Goal: Navigation & Orientation: Find specific page/section

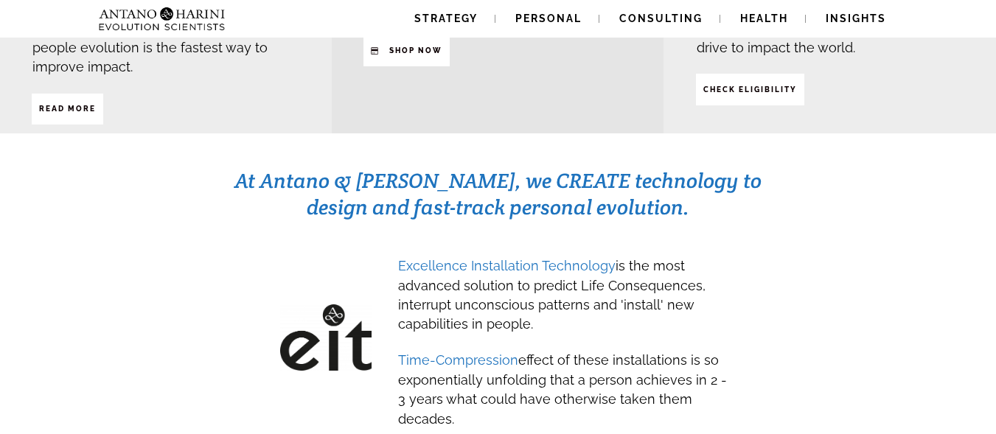
scroll to position [400, 0]
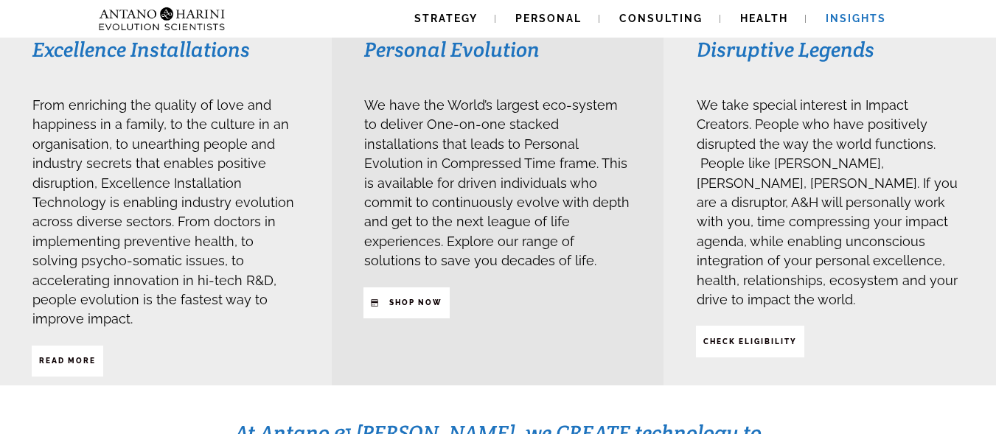
click at [875, 17] on span "Insights" at bounding box center [856, 19] width 60 height 12
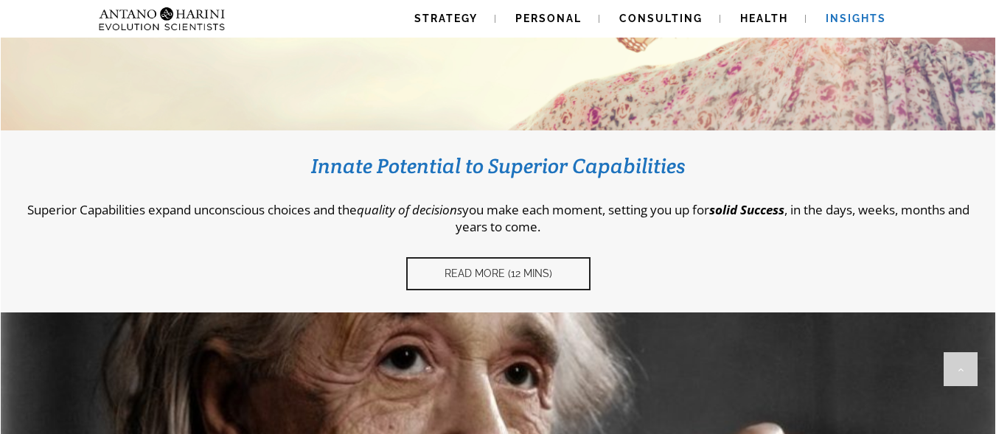
scroll to position [638, 0]
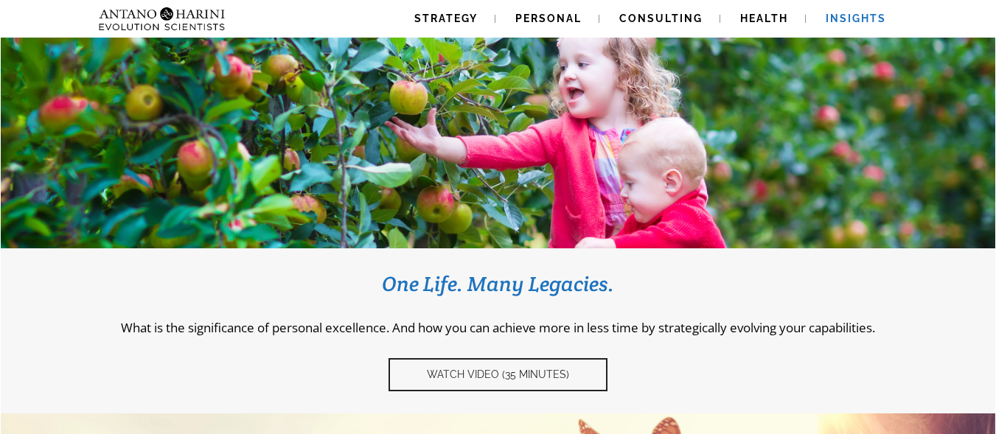
scroll to position [0, 0]
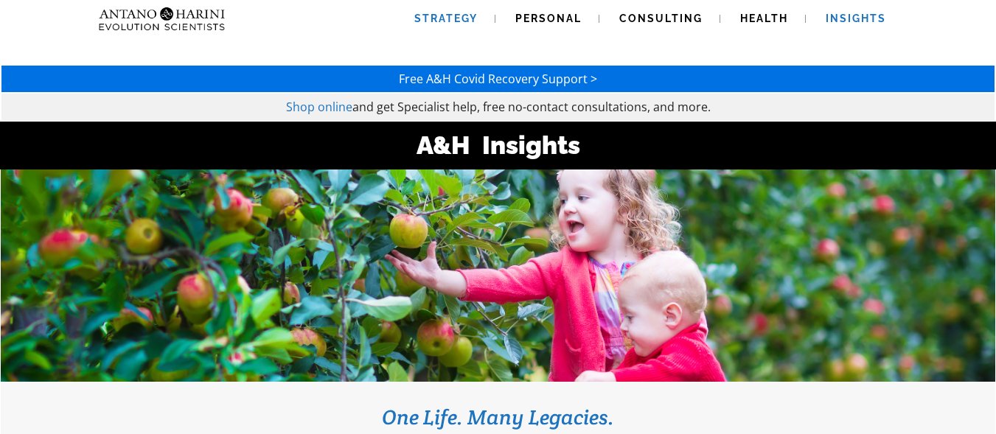
click at [452, 10] on link "Strategy" at bounding box center [446, 19] width 99 height 38
